Goal: Entertainment & Leisure: Consume media (video, audio)

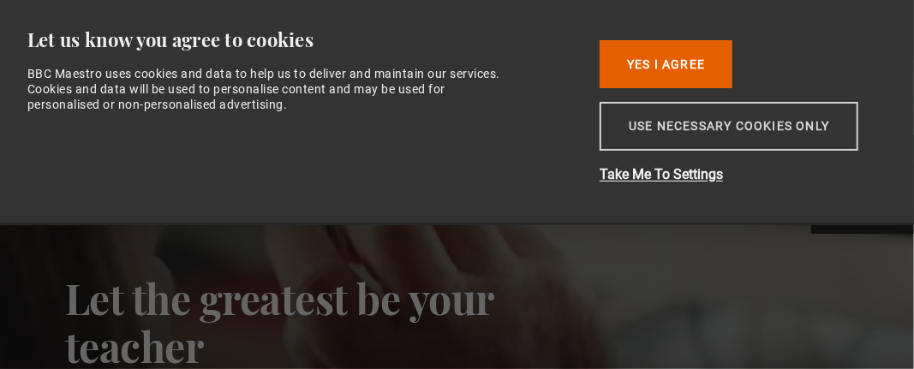
click at [693, 128] on button "Use necessary cookies only" at bounding box center [728, 126] width 259 height 49
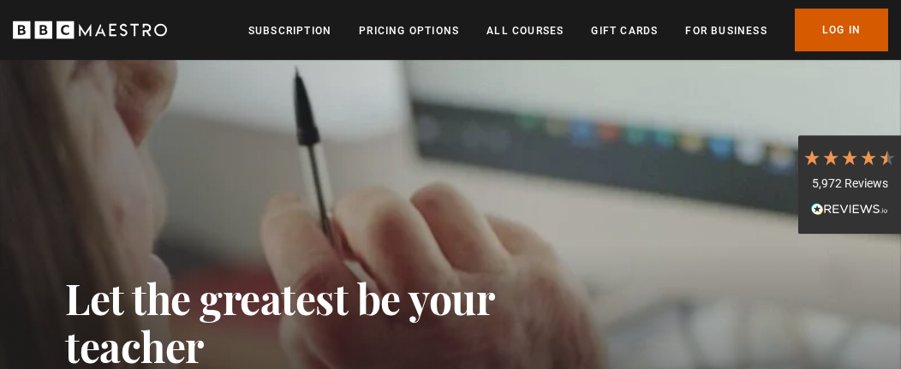
click at [835, 25] on link "Log In" at bounding box center [841, 30] width 93 height 43
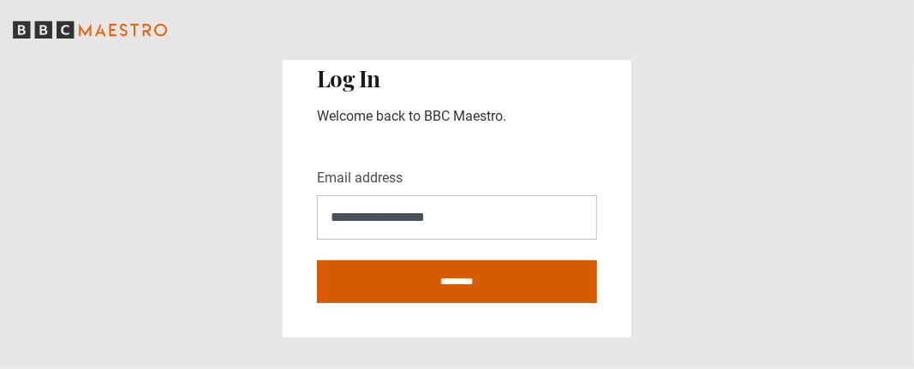
type input "**********"
click at [491, 282] on input "********" at bounding box center [457, 281] width 280 height 43
type input "**********"
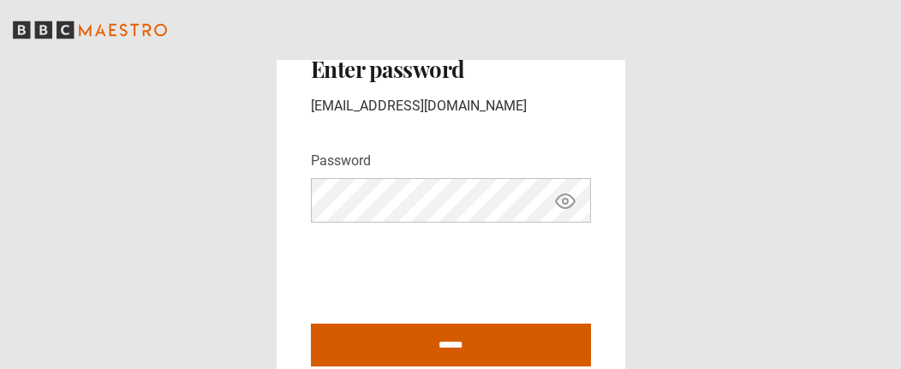
click at [489, 348] on input "******" at bounding box center [451, 345] width 280 height 43
type input "**********"
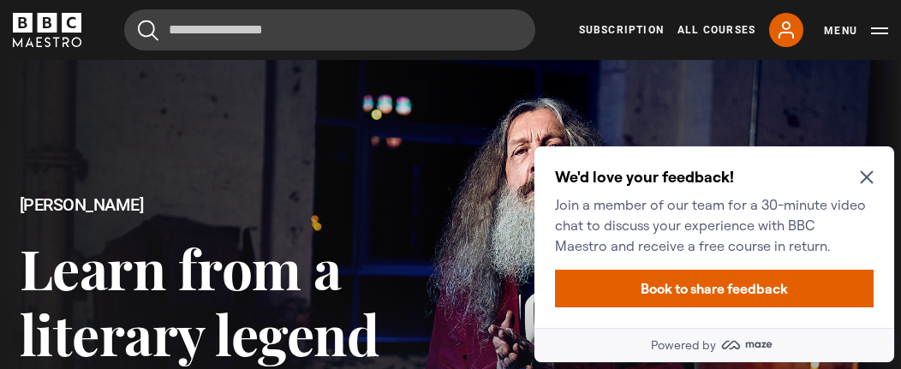
click at [868, 179] on icon "Close Maze Prompt" at bounding box center [866, 177] width 13 height 13
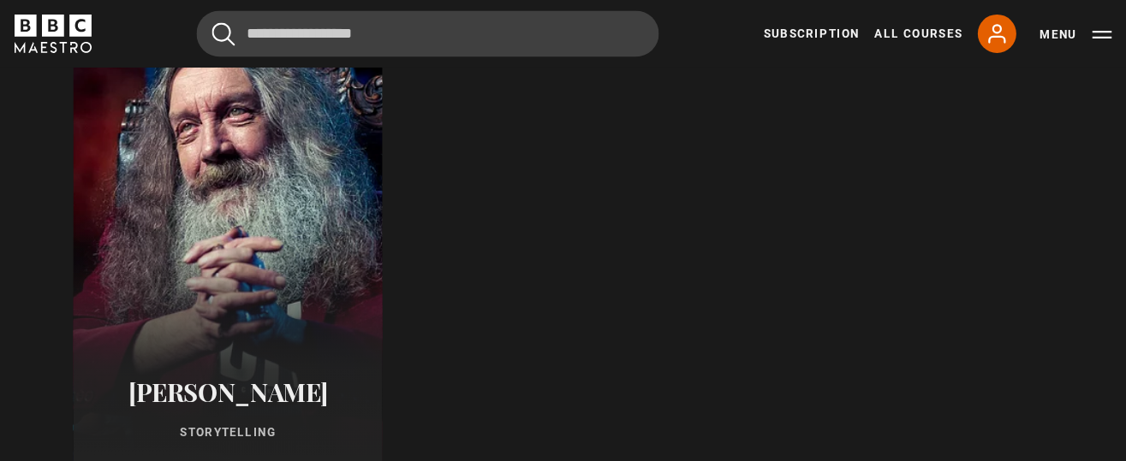
scroll to position [684, 0]
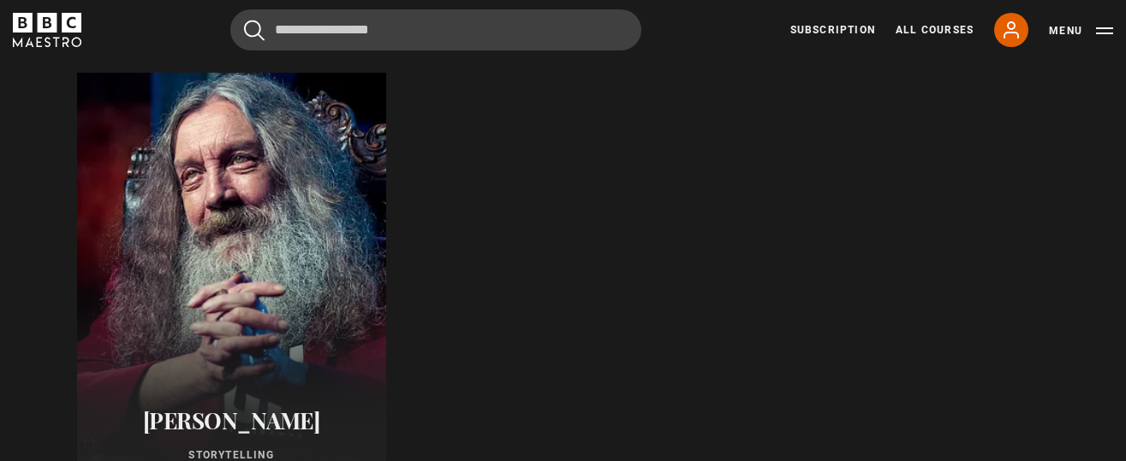
click at [257, 238] on div at bounding box center [231, 278] width 340 height 452
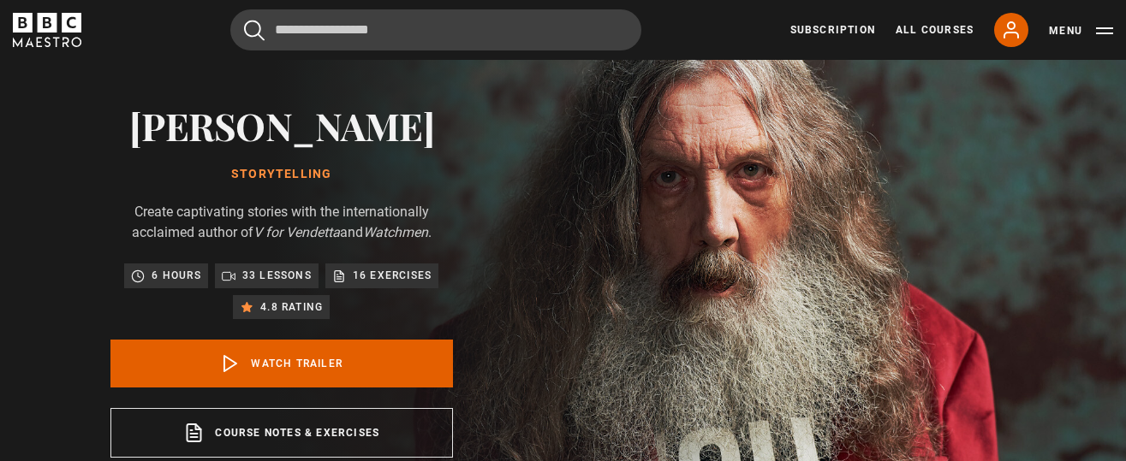
scroll to position [213, 0]
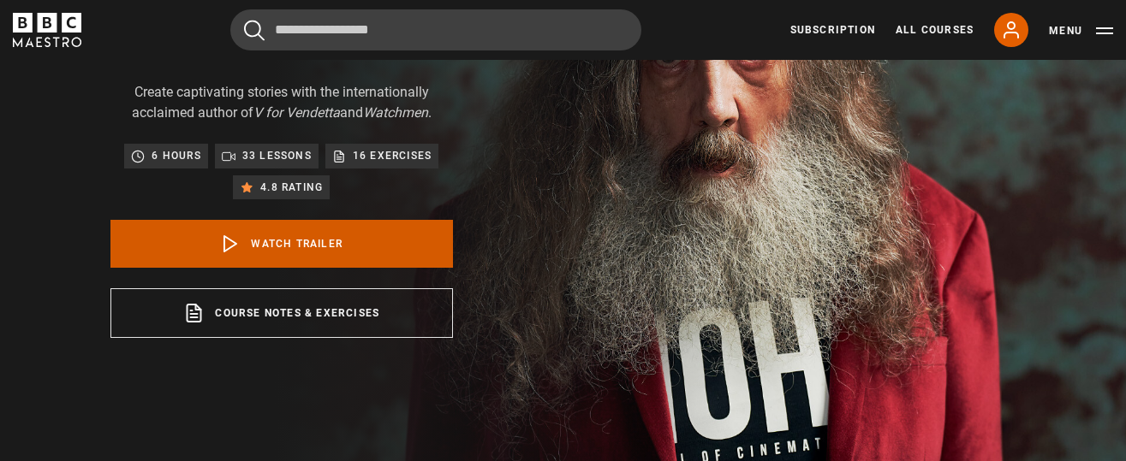
click at [318, 241] on link "Watch Trailer" at bounding box center [281, 244] width 342 height 48
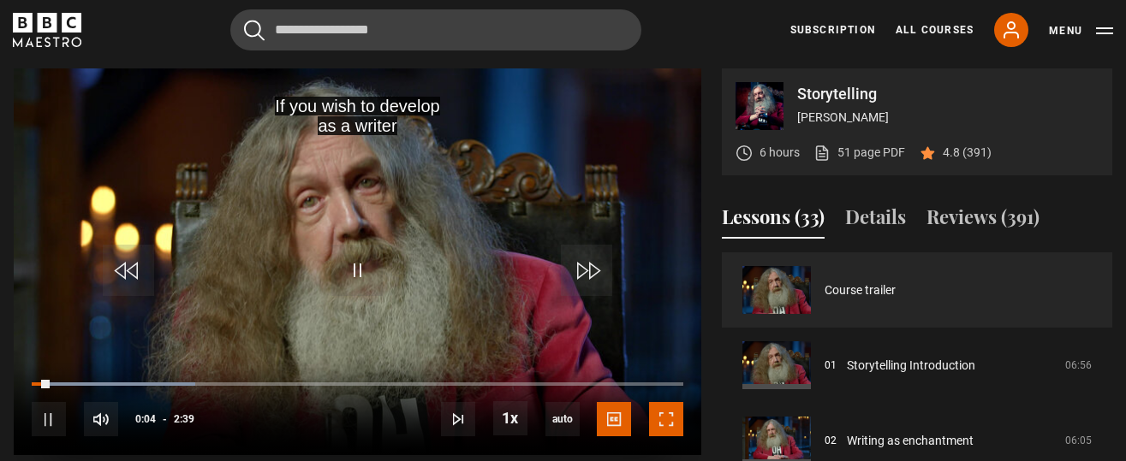
click at [664, 407] on span "Video Player" at bounding box center [666, 419] width 34 height 34
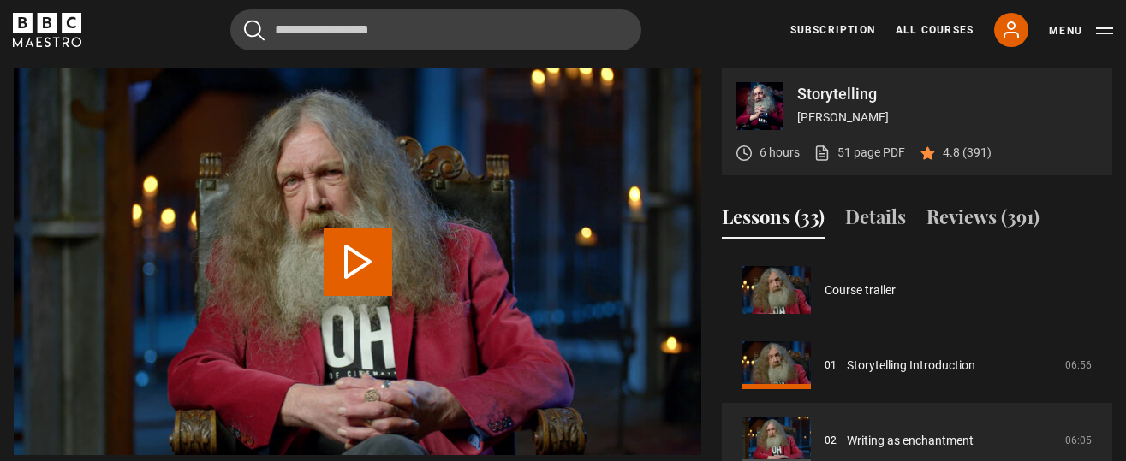
scroll to position [75, 0]
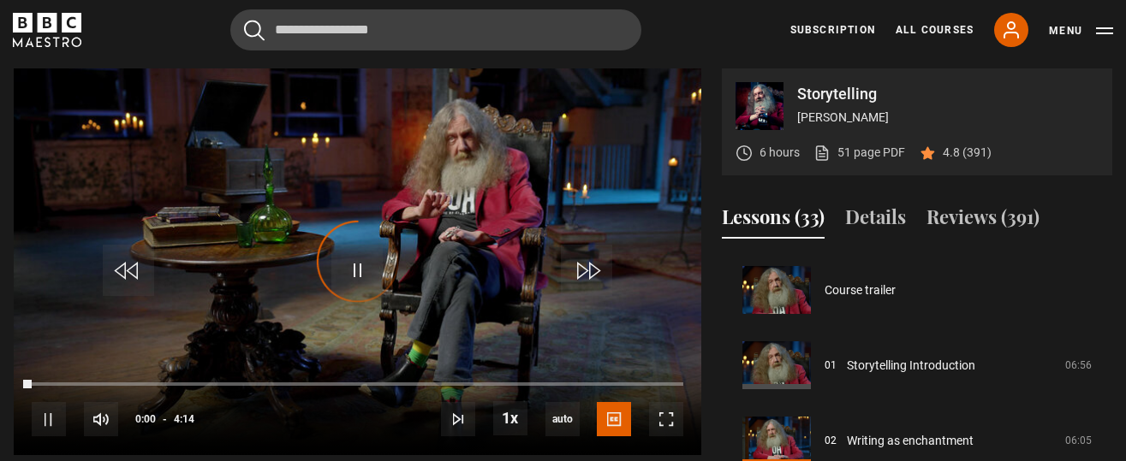
scroll to position [150, 0]
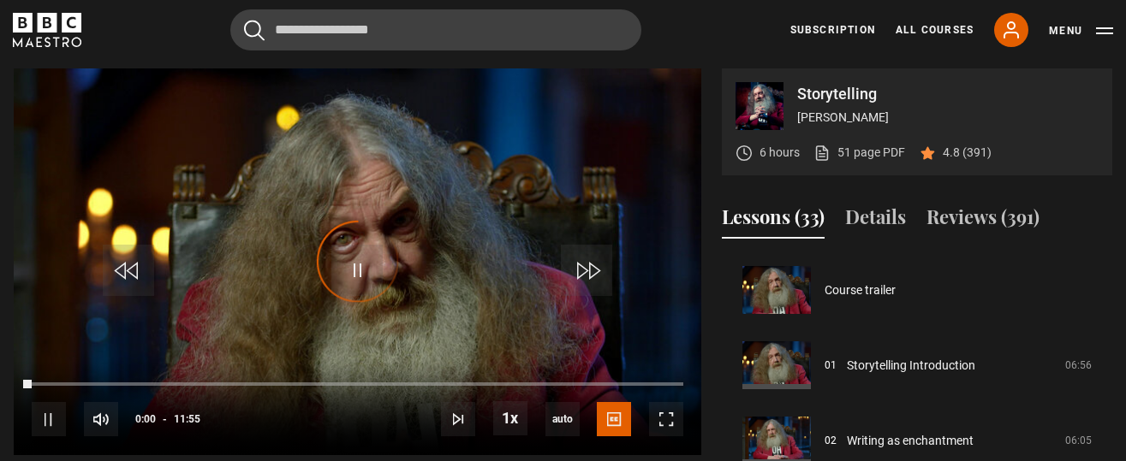
scroll to position [226, 0]
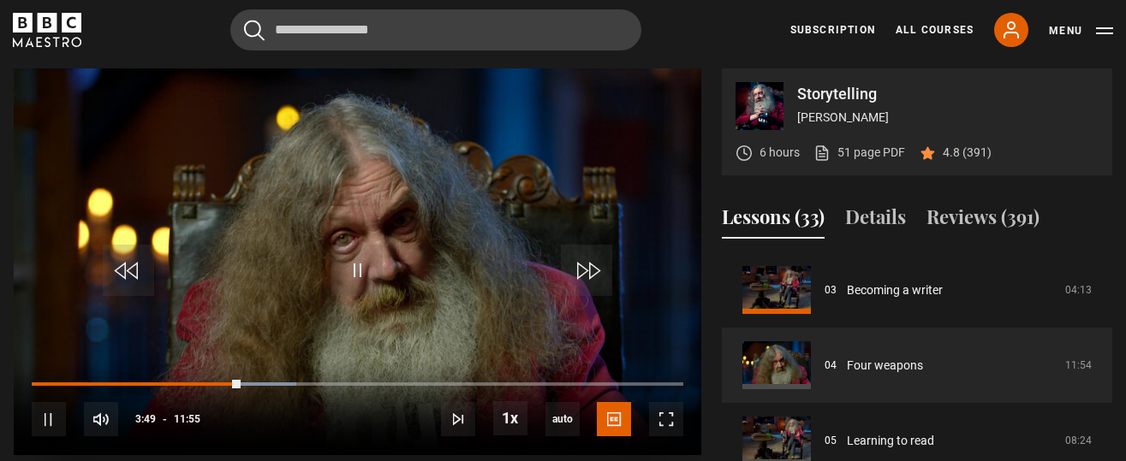
click at [459, 314] on video "Video Player" at bounding box center [358, 261] width 688 height 387
click at [478, 318] on video "Video Player" at bounding box center [358, 261] width 688 height 387
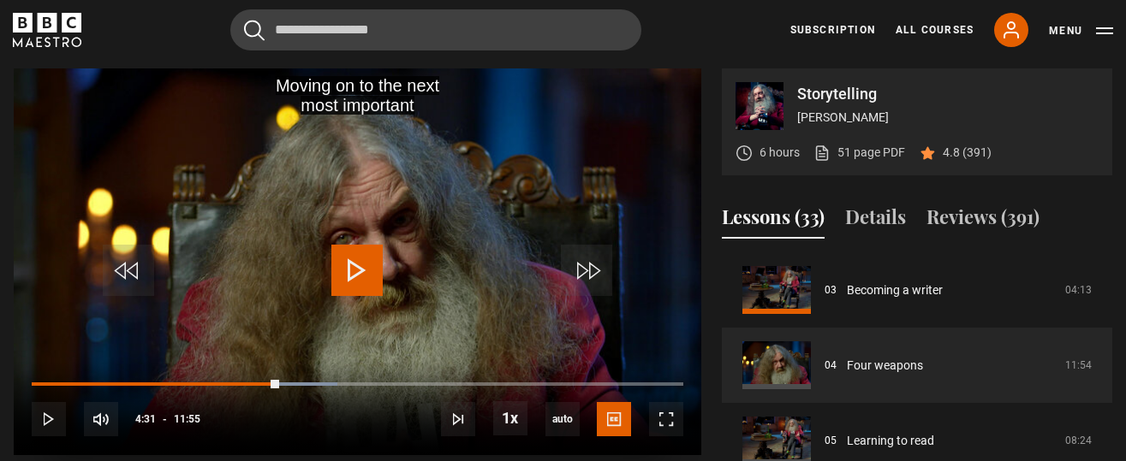
click at [478, 318] on video "Video Player" at bounding box center [358, 261] width 688 height 387
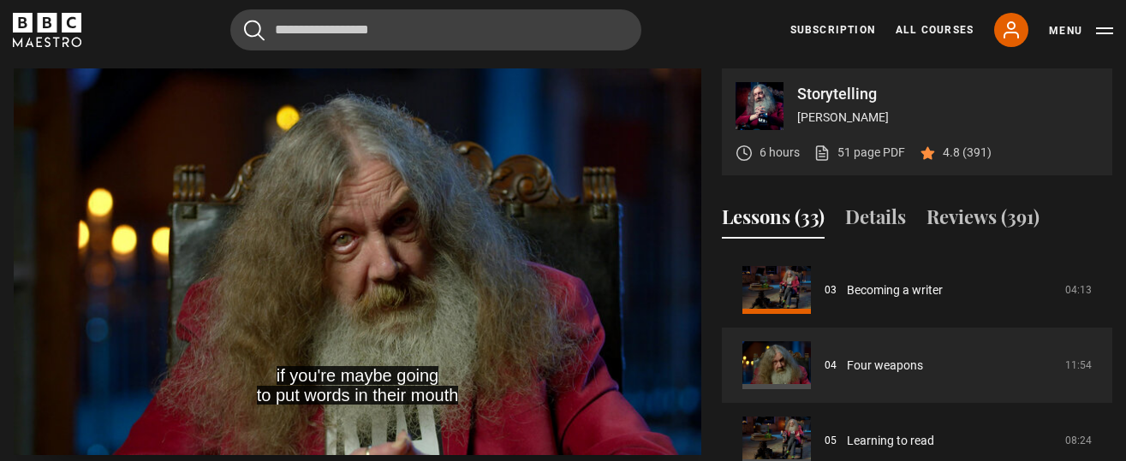
click at [478, 318] on video "Video Player" at bounding box center [358, 261] width 688 height 387
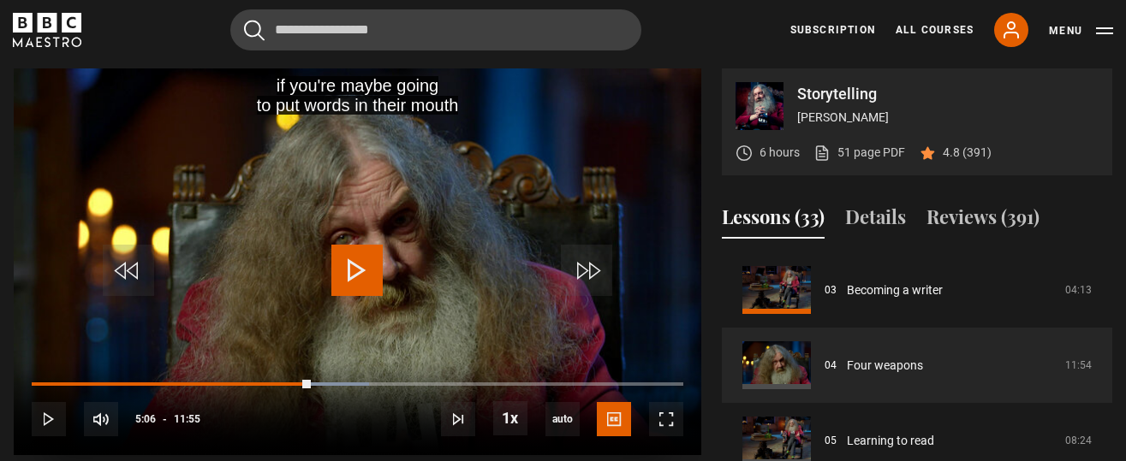
click at [478, 318] on video "Video Player" at bounding box center [358, 261] width 688 height 387
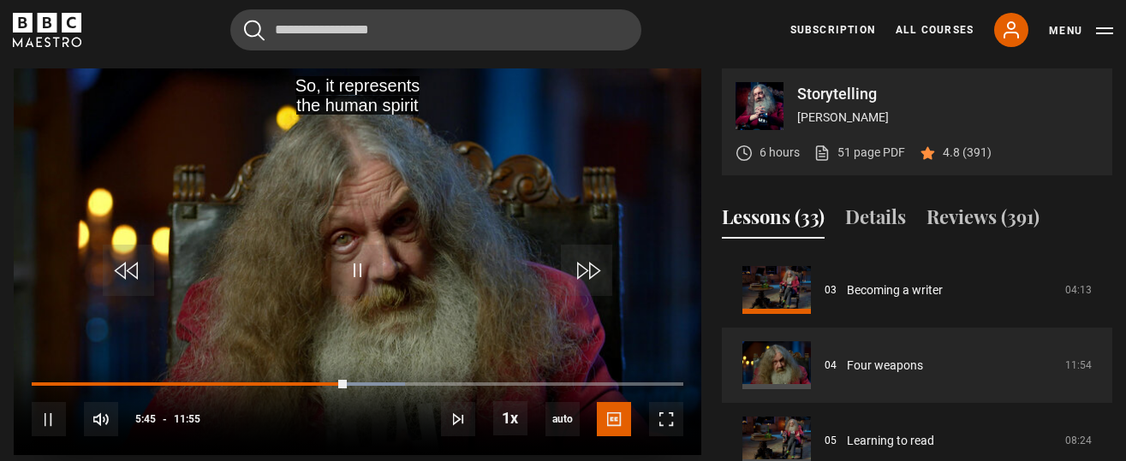
click at [478, 318] on video "Video Player" at bounding box center [358, 261] width 688 height 387
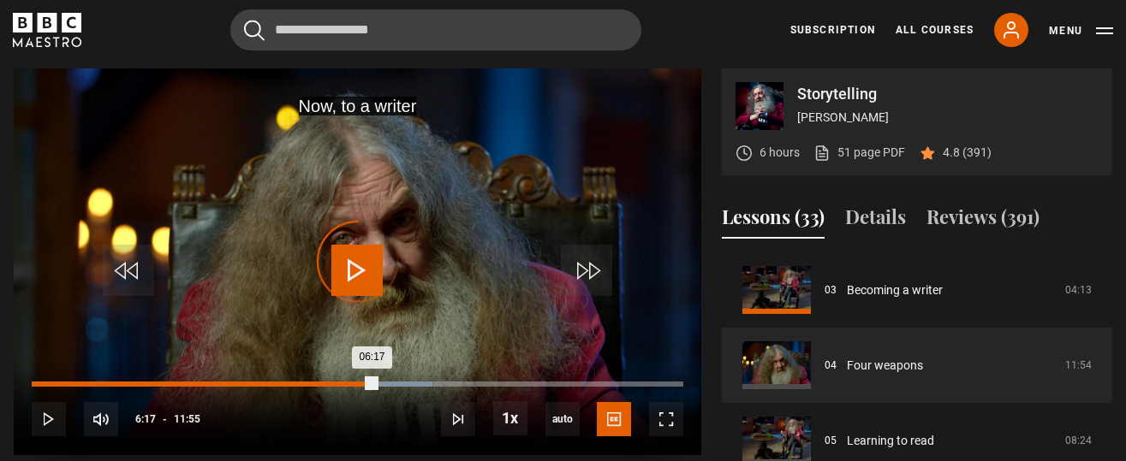
click at [332, 384] on div "05:29" at bounding box center [333, 384] width 3 height 5
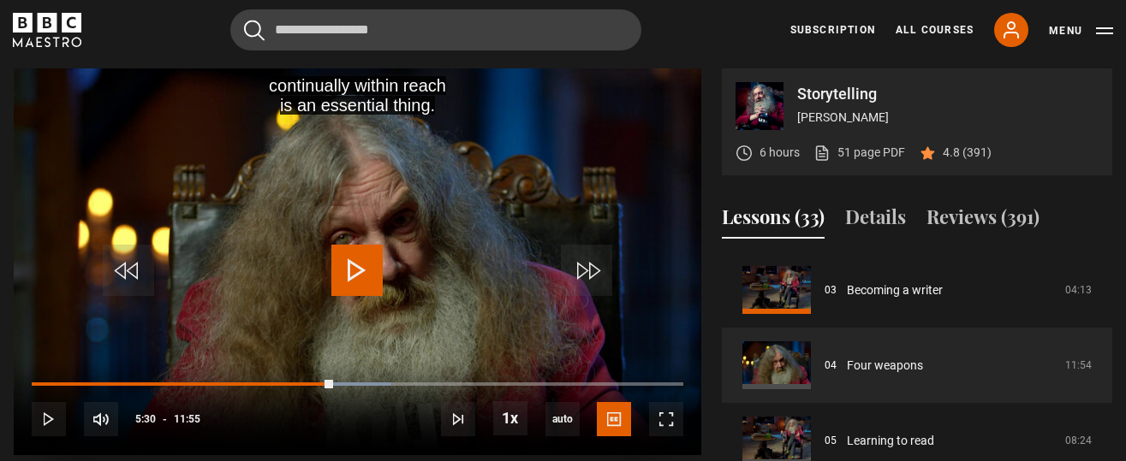
click at [484, 330] on video "Video Player" at bounding box center [358, 261] width 688 height 387
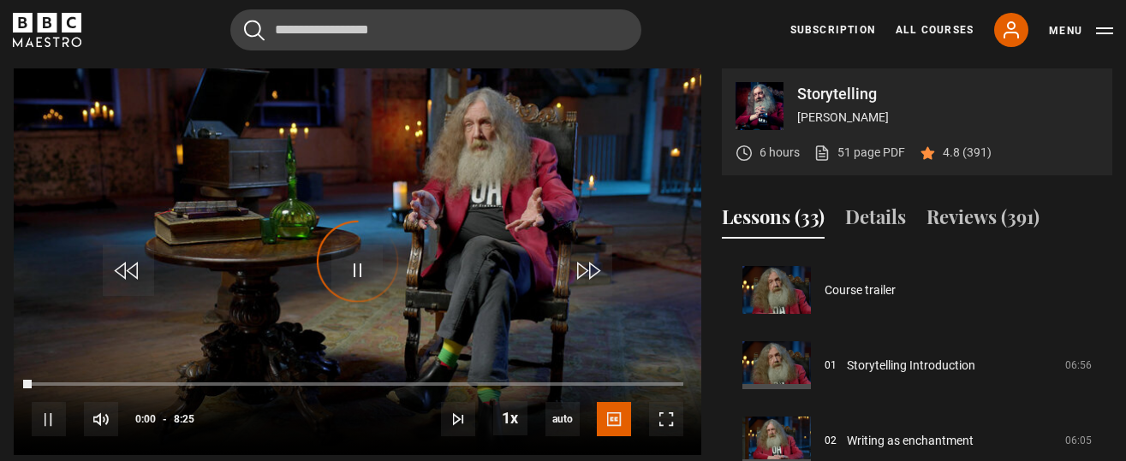
scroll to position [301, 0]
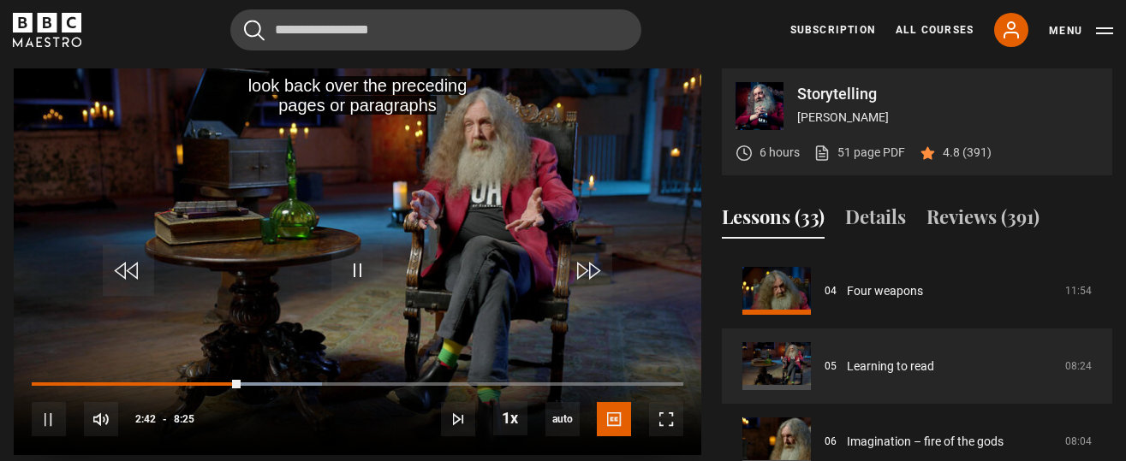
click at [583, 306] on video "Video Player" at bounding box center [358, 261] width 688 height 387
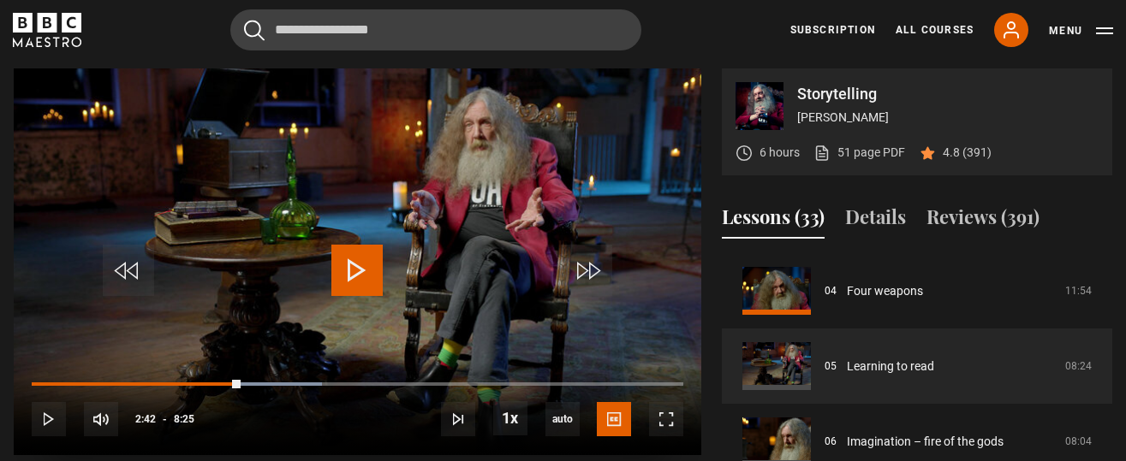
click at [583, 306] on video "Video Player" at bounding box center [358, 261] width 688 height 387
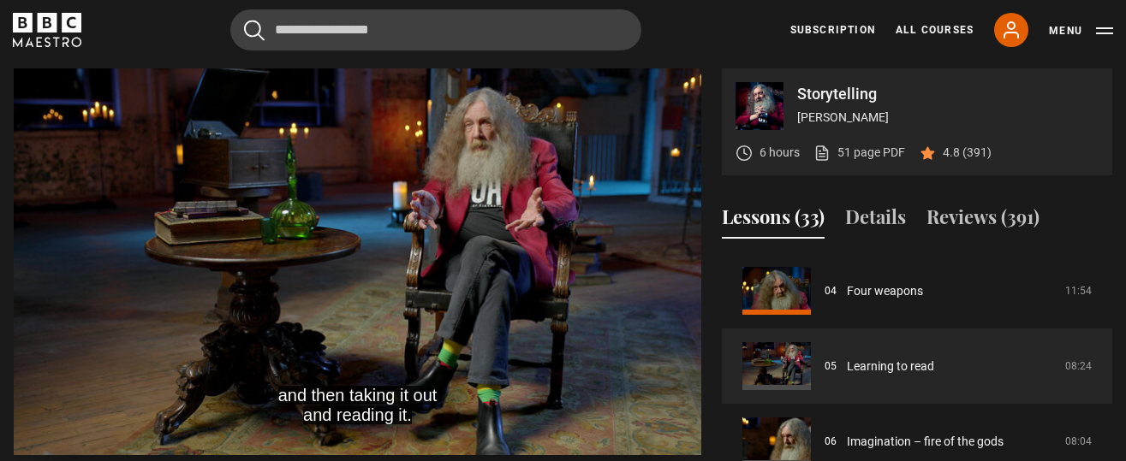
click at [613, 322] on video "Video Player" at bounding box center [358, 261] width 688 height 387
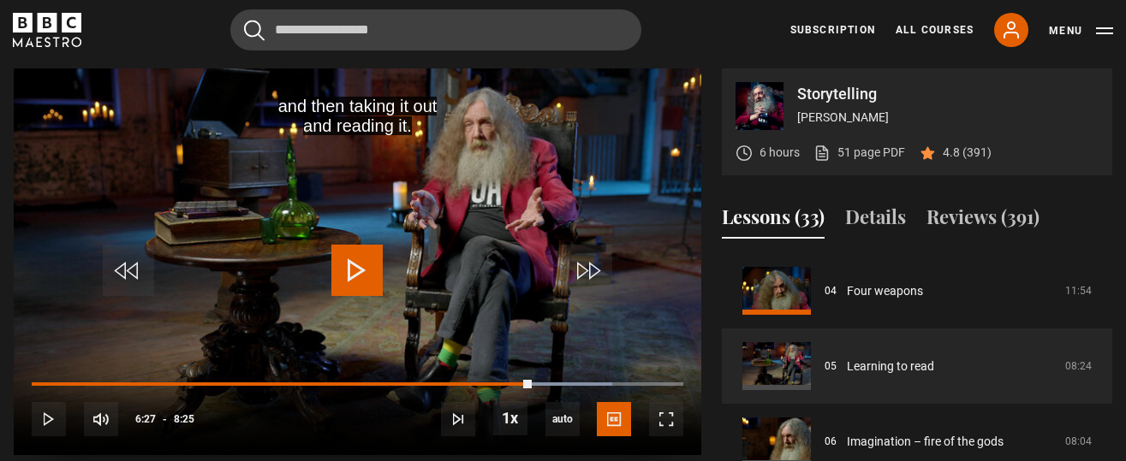
click at [613, 322] on video "Video Player" at bounding box center [358, 261] width 688 height 387
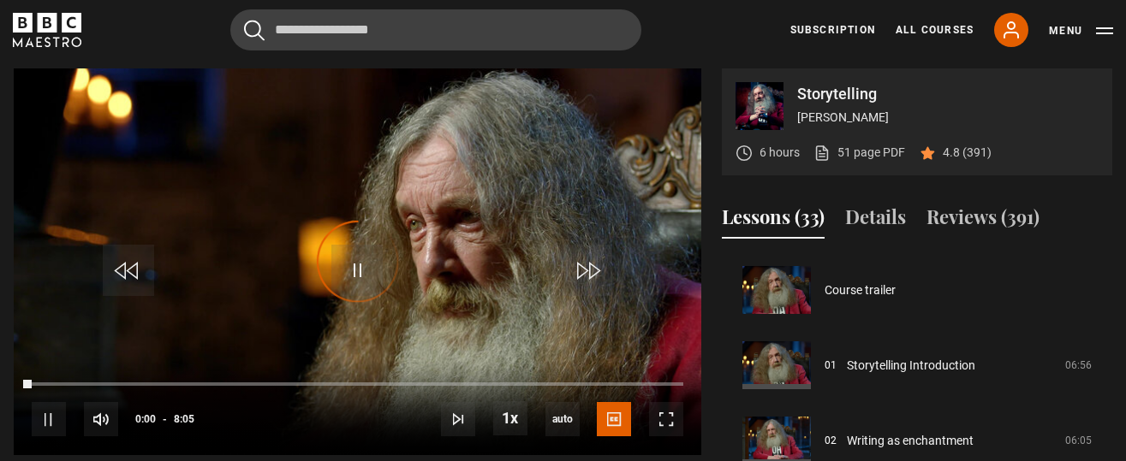
scroll to position [376, 0]
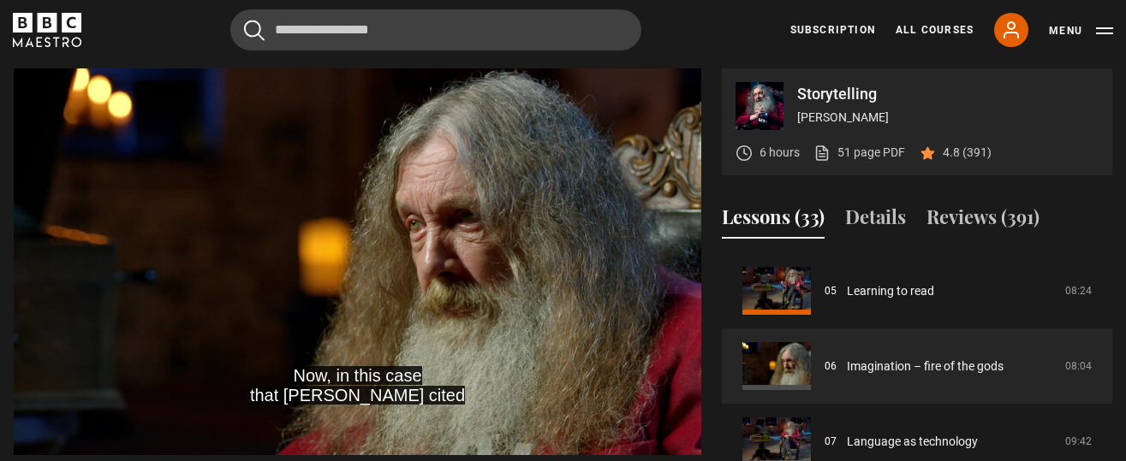
click at [613, 322] on video "Video Player" at bounding box center [358, 261] width 688 height 387
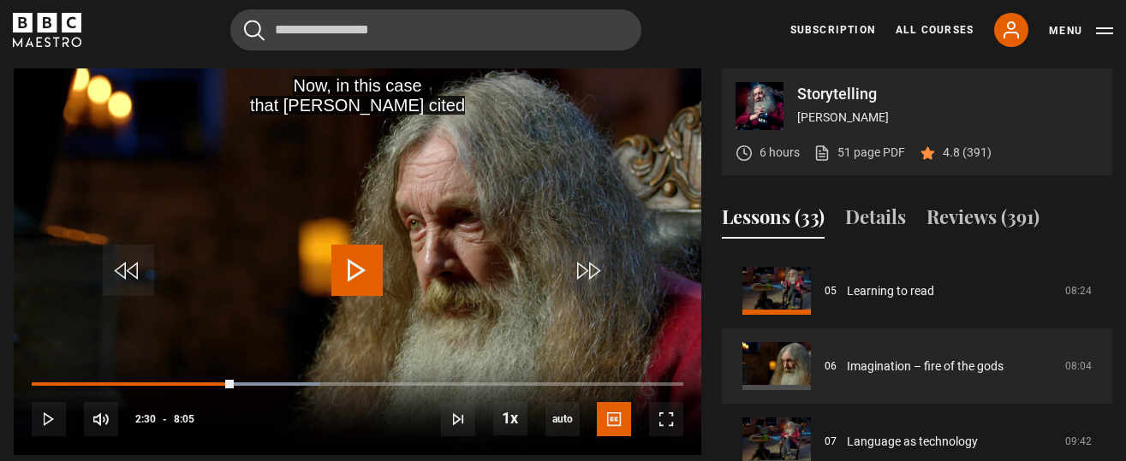
click at [613, 322] on video "Video Player" at bounding box center [358, 261] width 688 height 387
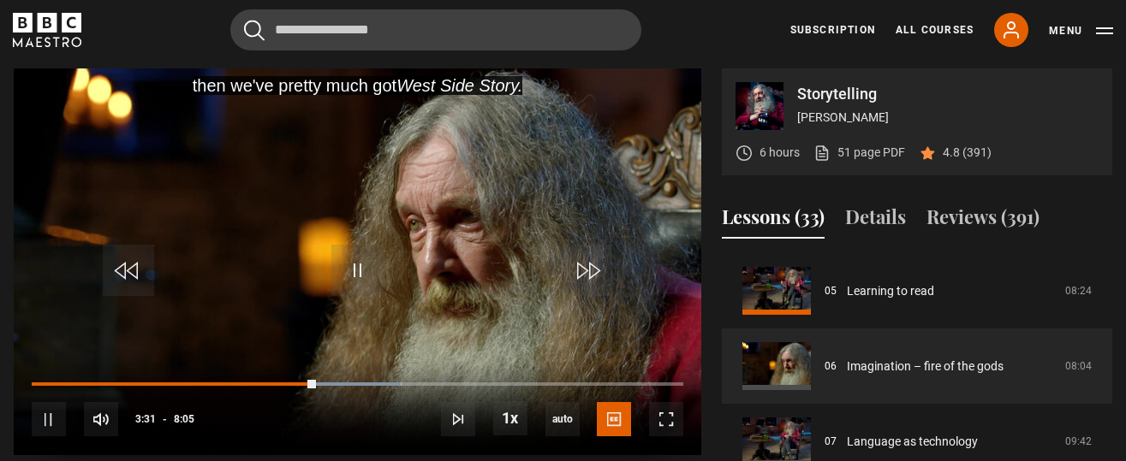
click at [424, 325] on video "Video Player" at bounding box center [358, 261] width 688 height 387
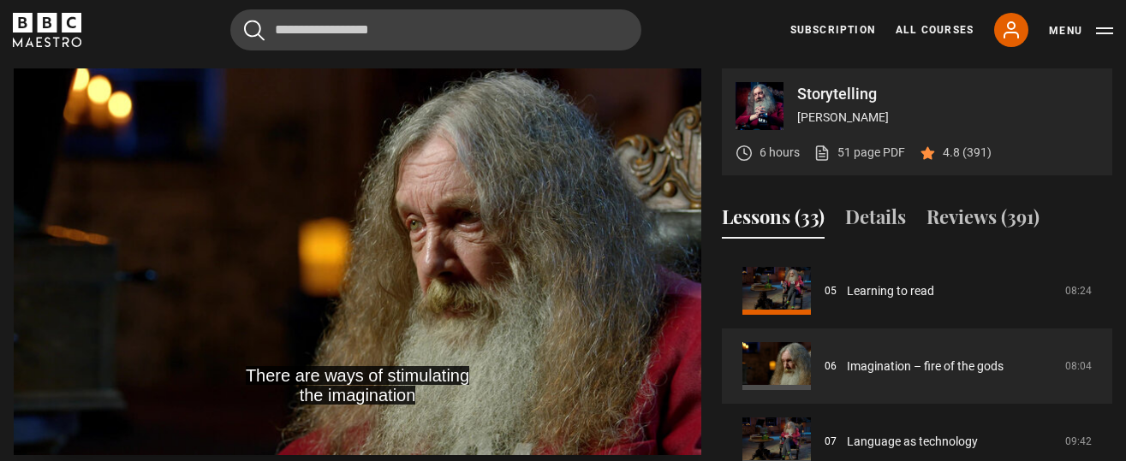
click at [424, 326] on video "Video Player" at bounding box center [358, 261] width 688 height 387
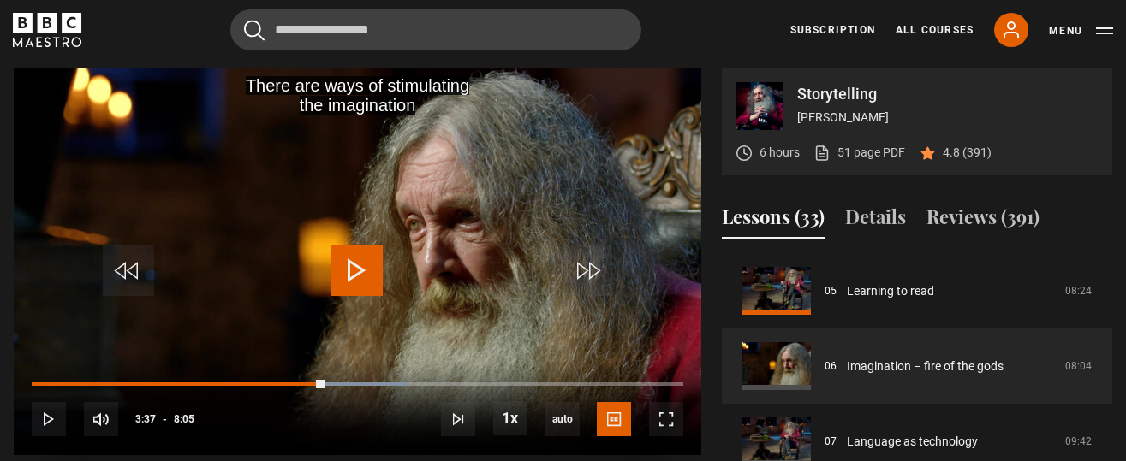
click at [424, 326] on video "Video Player" at bounding box center [358, 261] width 688 height 387
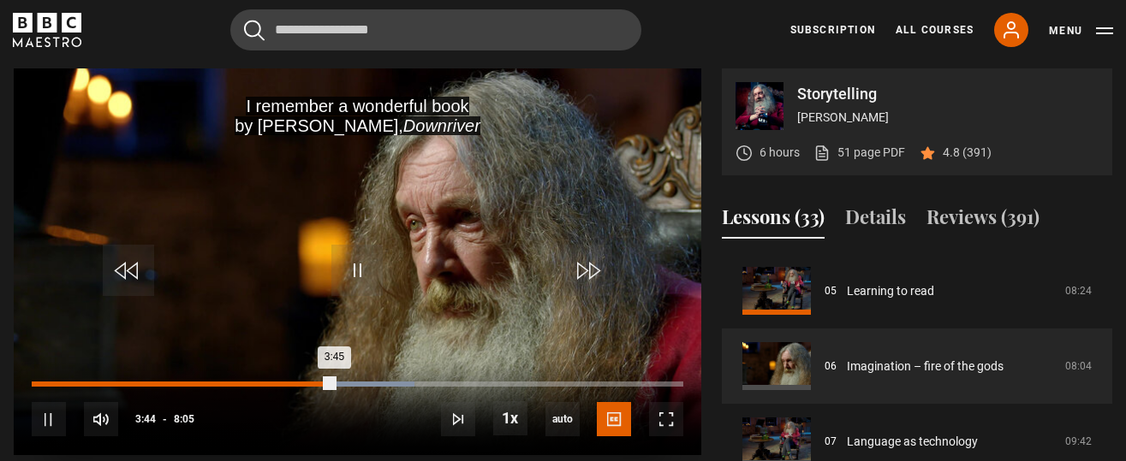
click at [308, 383] on div "Loaded : 58.76% 3:24 3:45" at bounding box center [358, 384] width 652 height 5
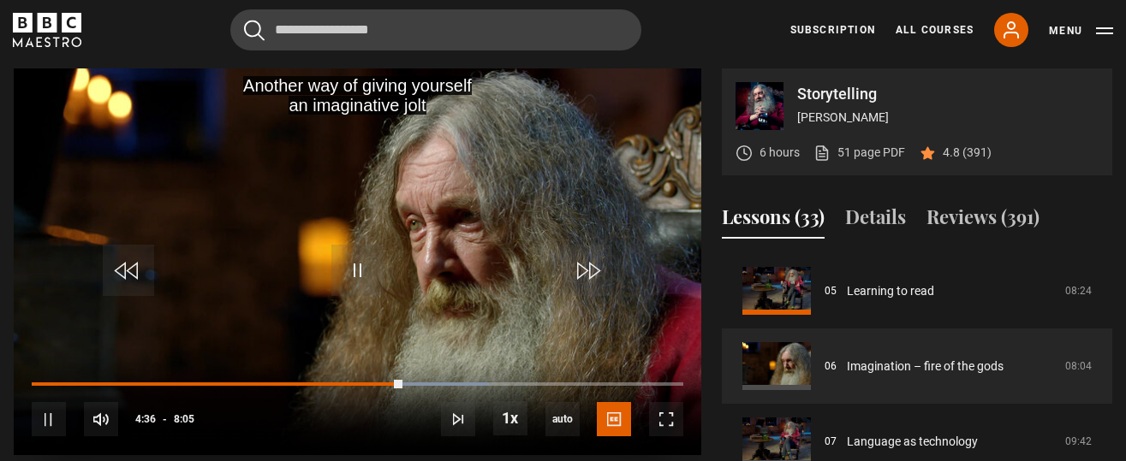
click at [686, 353] on video "Video Player" at bounding box center [358, 261] width 688 height 387
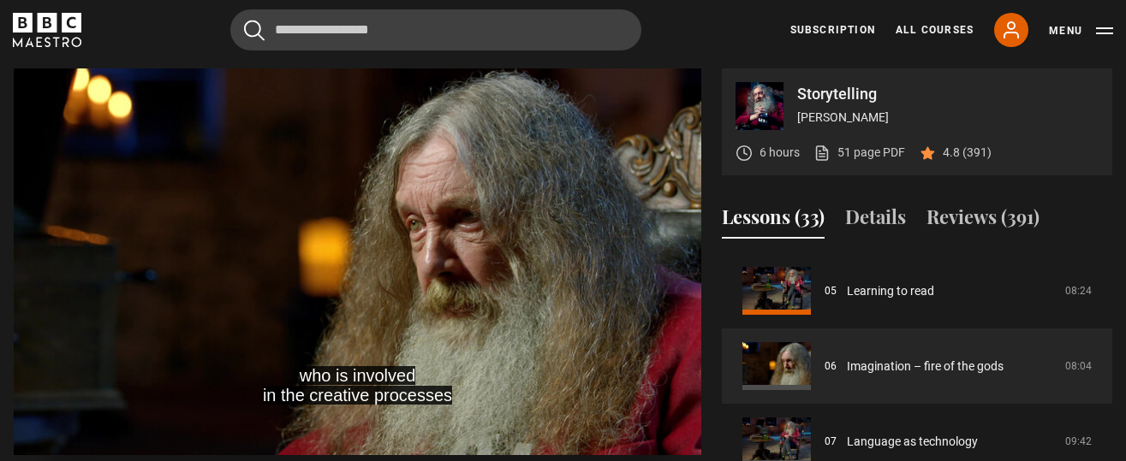
click at [686, 353] on video "Video Player" at bounding box center [358, 261] width 688 height 387
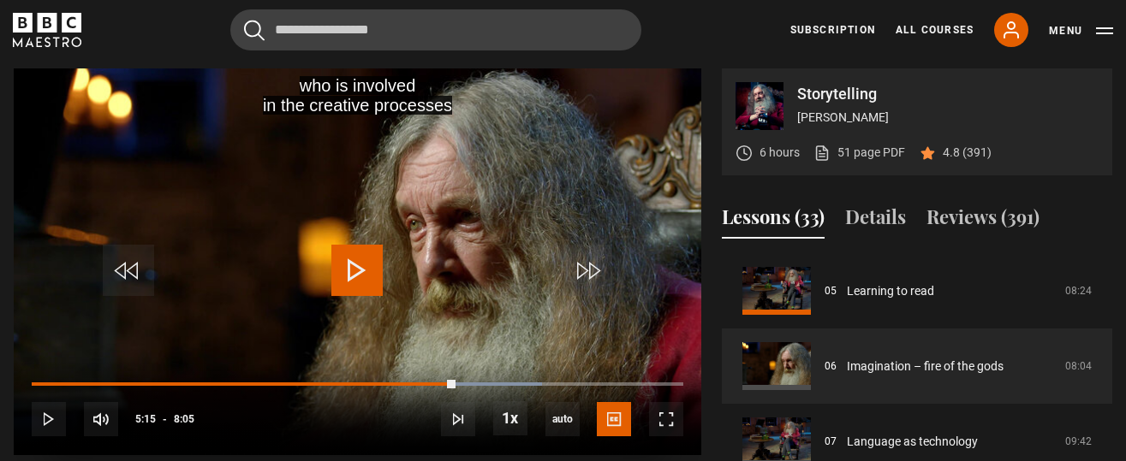
click at [686, 353] on video "Video Player" at bounding box center [358, 261] width 688 height 387
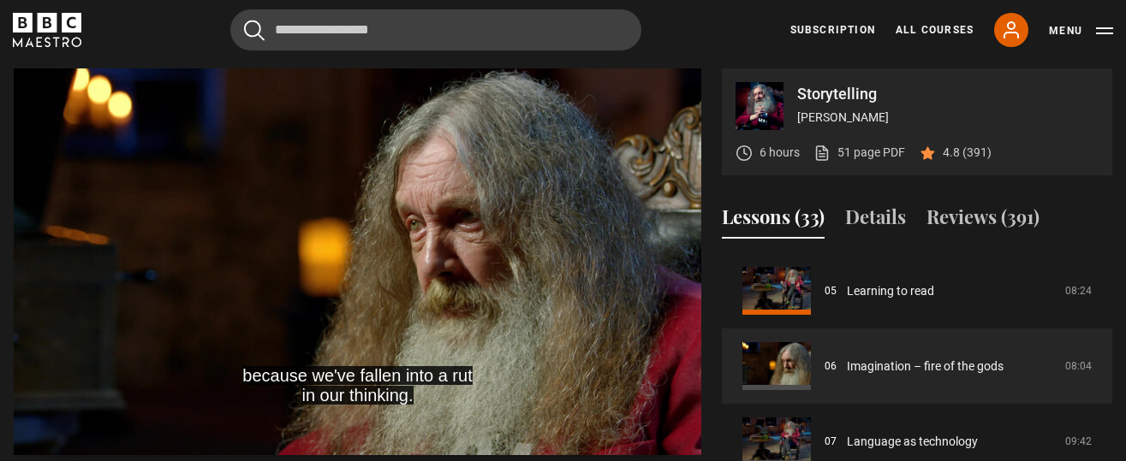
click at [686, 353] on video "Video Player" at bounding box center [358, 261] width 688 height 387
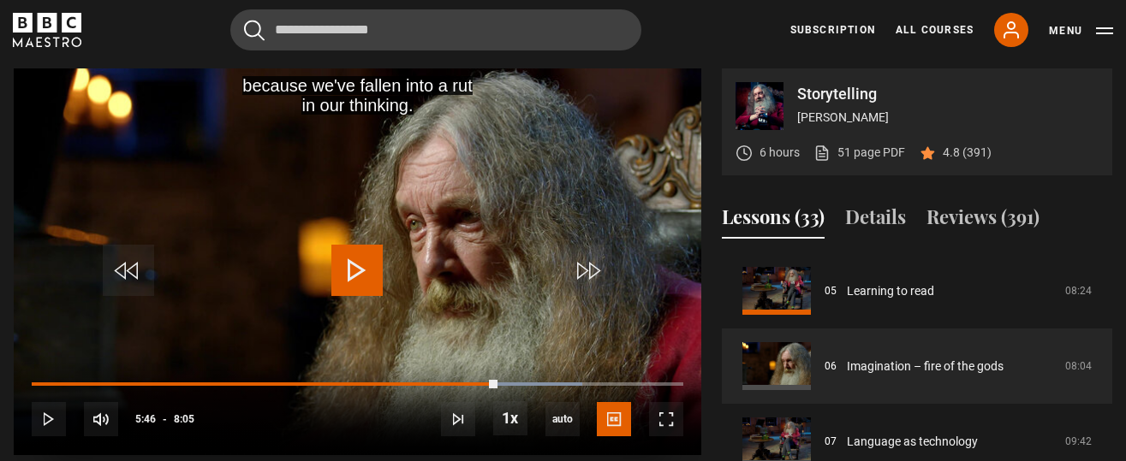
click at [686, 353] on video "Video Player" at bounding box center [358, 261] width 688 height 387
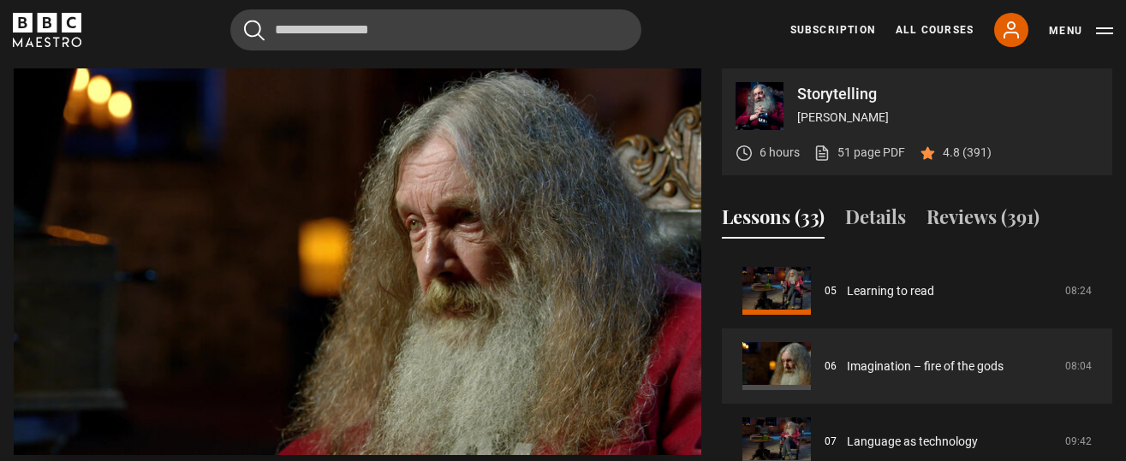
click at [686, 353] on video "Video Player" at bounding box center [358, 261] width 688 height 387
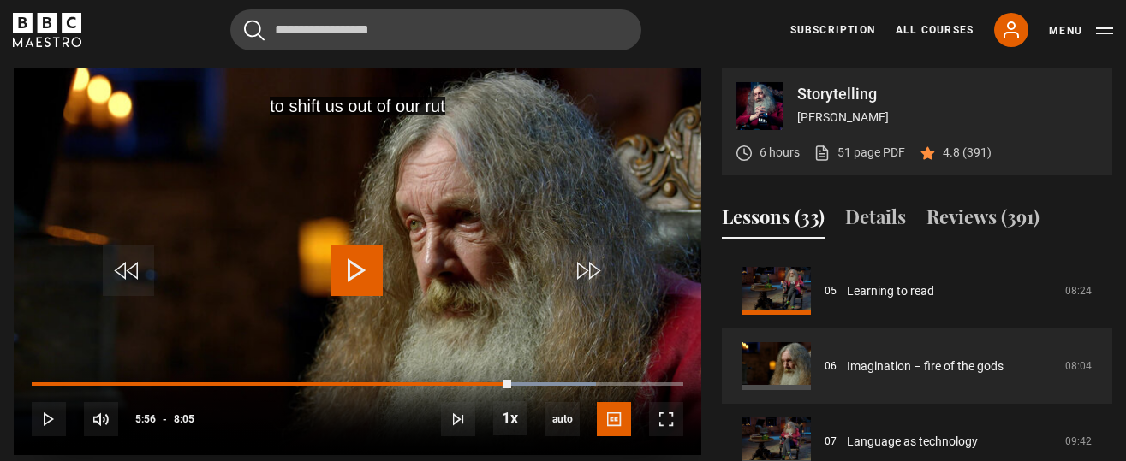
click at [686, 353] on video "Video Player" at bounding box center [358, 261] width 688 height 387
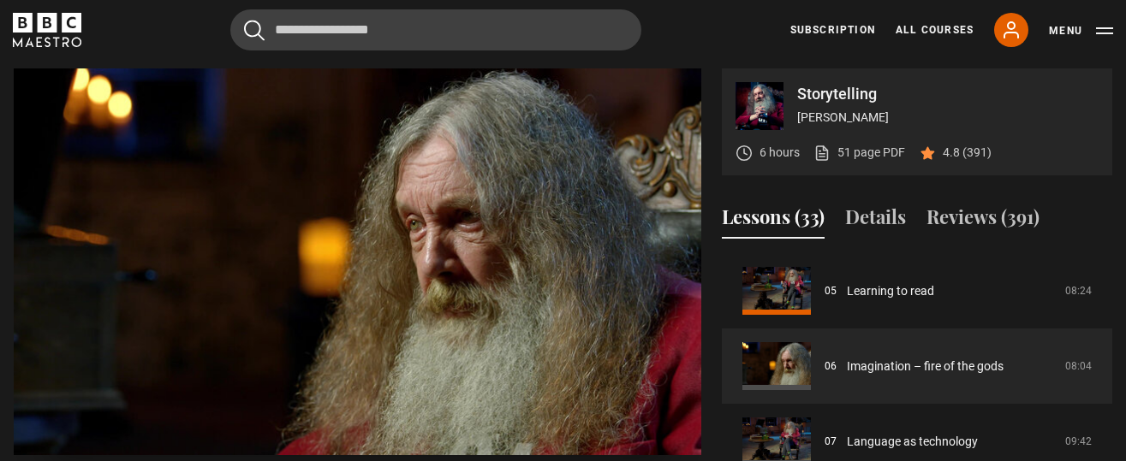
click at [686, 353] on video "Video Player" at bounding box center [358, 261] width 688 height 387
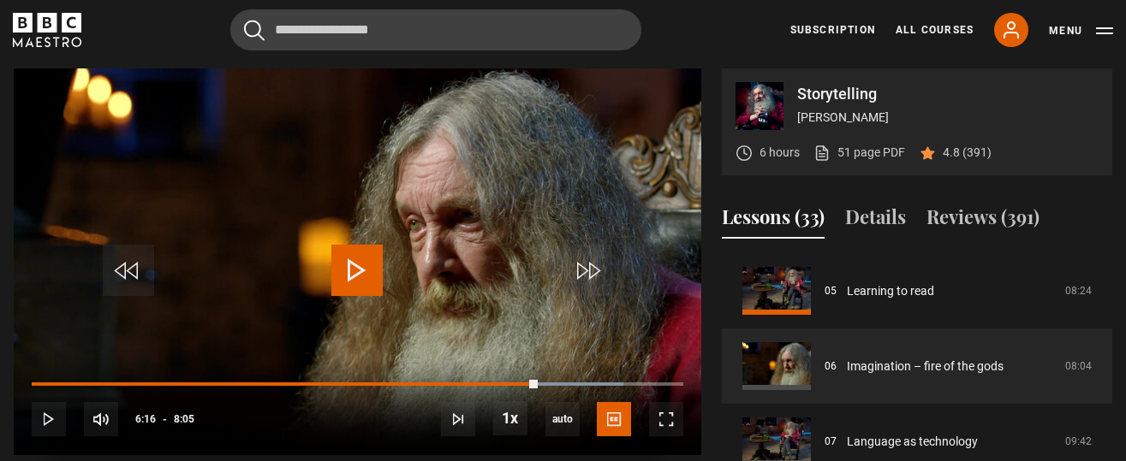
click at [686, 353] on video "Video Player" at bounding box center [358, 261] width 688 height 387
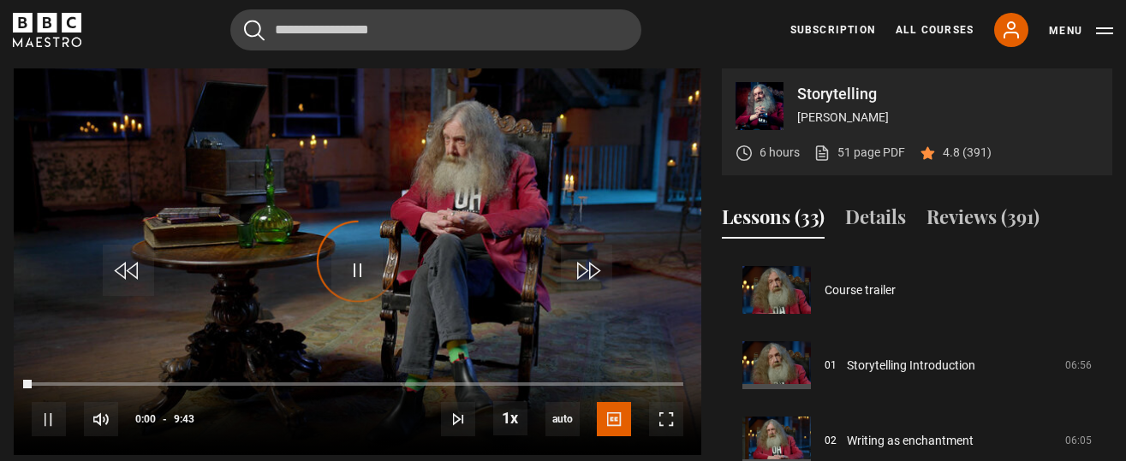
scroll to position [451, 0]
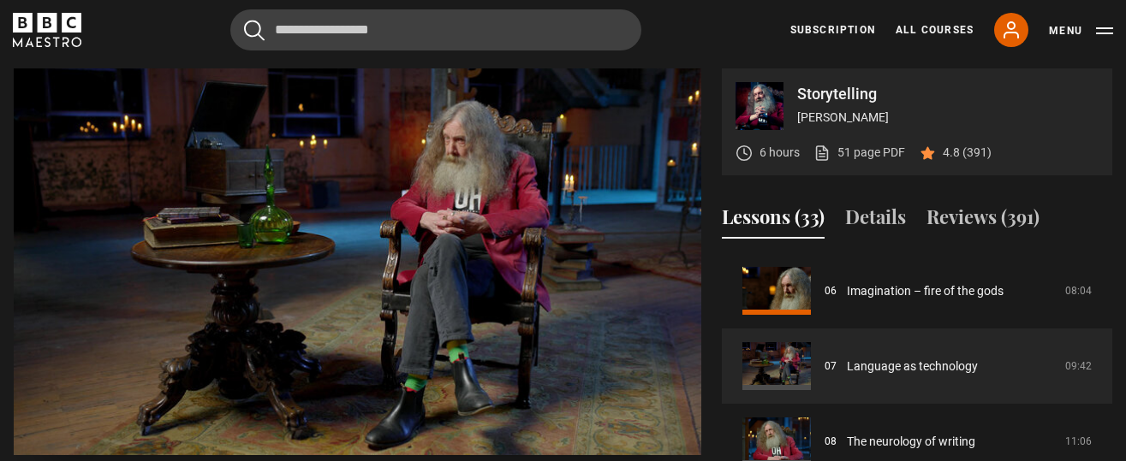
click at [503, 316] on video "Video Player" at bounding box center [358, 261] width 688 height 387
